Goal: Find specific page/section: Find specific page/section

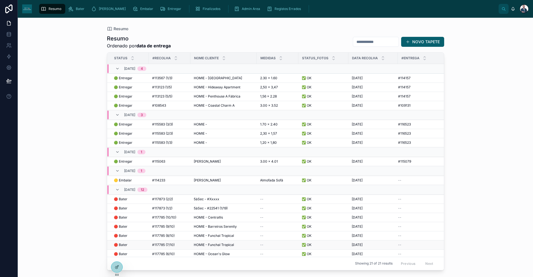
scroll to position [51, 0]
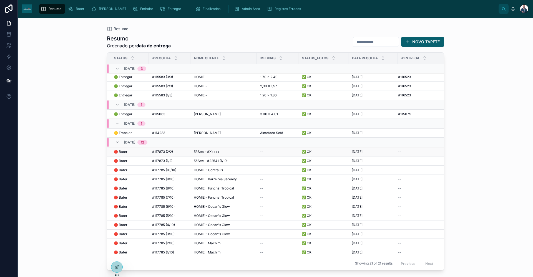
click at [221, 150] on div "5àSec - #Xxxxx 5àSec - #Xxxxx" at bounding box center [224, 152] width 60 height 4
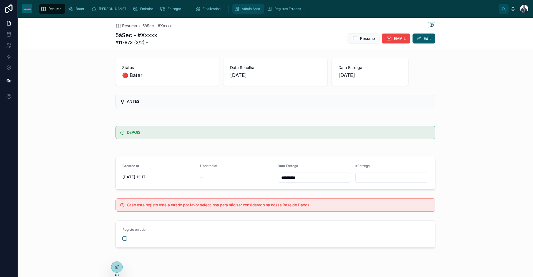
click at [242, 11] on span "Admin Area" at bounding box center [251, 9] width 18 height 4
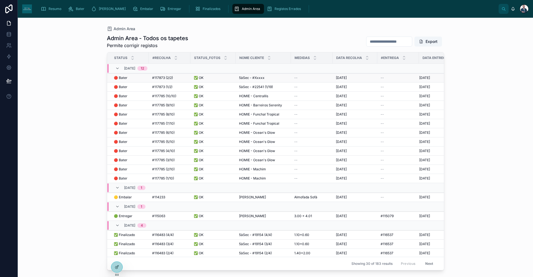
click at [261, 75] on td "5àSec - #Xxxxx 5àSec - #Xxxxx" at bounding box center [263, 78] width 55 height 9
click at [264, 80] on td "5àSec - #Xxxxx 5àSec - #Xxxxx" at bounding box center [263, 78] width 55 height 9
click at [263, 79] on span "5àSec - #Xxxxx" at bounding box center [252, 78] width 26 height 4
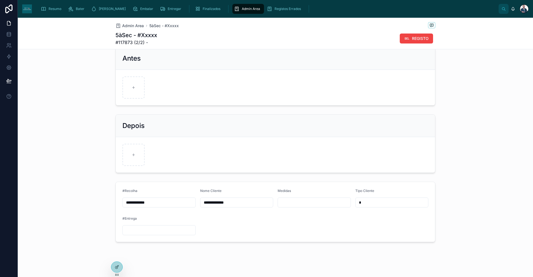
scroll to position [92, 0]
click at [234, 198] on input "**********" at bounding box center [236, 200] width 73 height 8
type input "**********"
click at [234, 12] on div "Admin Area" at bounding box center [248, 8] width 28 height 9
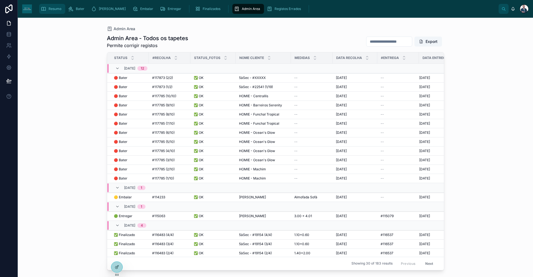
click at [53, 9] on span "Resumo" at bounding box center [55, 9] width 13 height 4
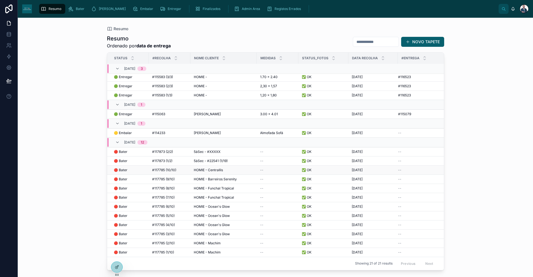
scroll to position [51, 0]
click at [203, 9] on span "Finalizados" at bounding box center [212, 9] width 18 height 4
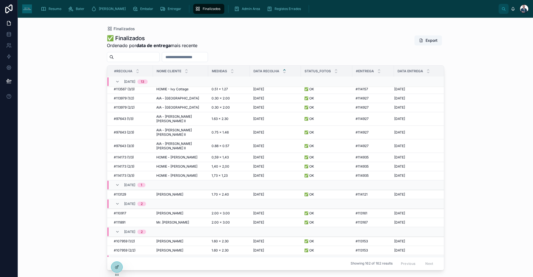
scroll to position [279, 0]
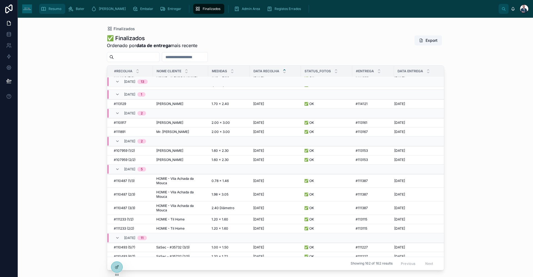
click at [60, 8] on span "Resumo" at bounding box center [55, 9] width 13 height 4
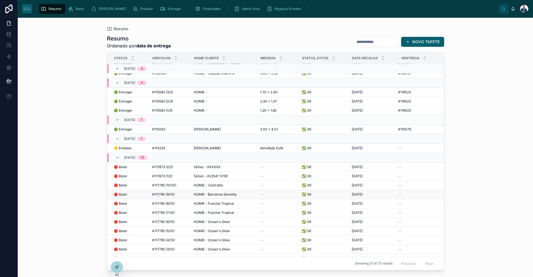
scroll to position [51, 0]
